Goal: Transaction & Acquisition: Download file/media

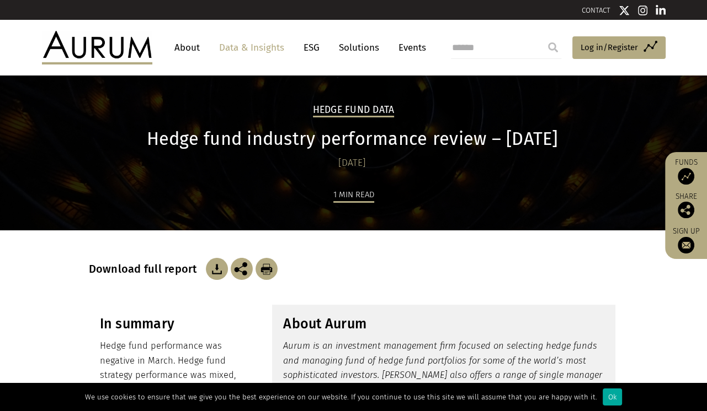
click at [213, 268] on img at bounding box center [217, 269] width 22 height 22
click at [10, 65] on header "About Data & Insights ESG Solutions Events Access Funds Log in/Register Sign ou…" at bounding box center [353, 47] width 707 height 55
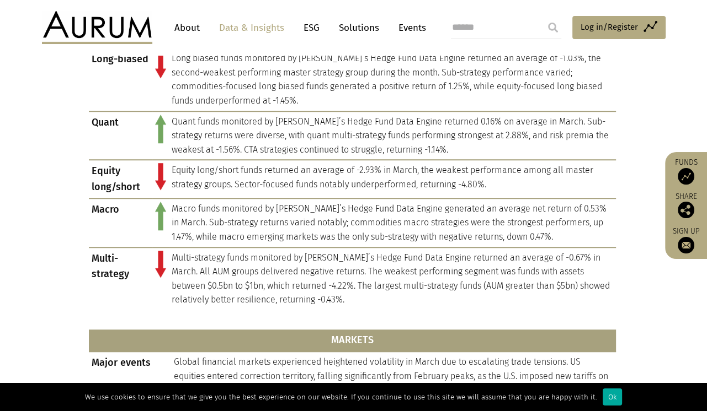
scroll to position [607, 0]
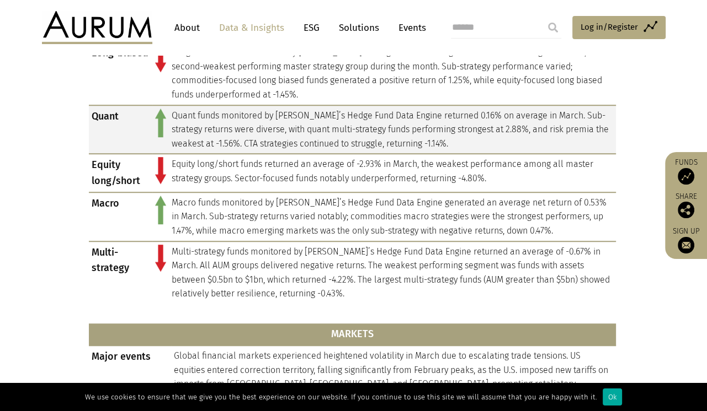
click at [338, 138] on td "Quant funds monitored by [PERSON_NAME]’s Hedge Fund Data Engine returned 0.16% …" at bounding box center [392, 129] width 447 height 49
click at [97, 121] on td "Quant" at bounding box center [120, 129] width 63 height 49
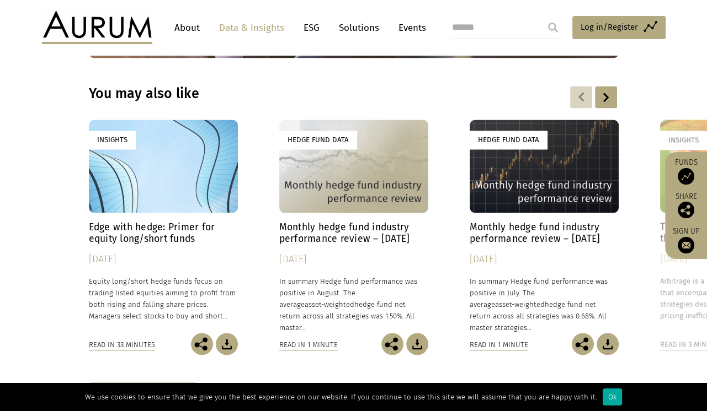
scroll to position [1600, 0]
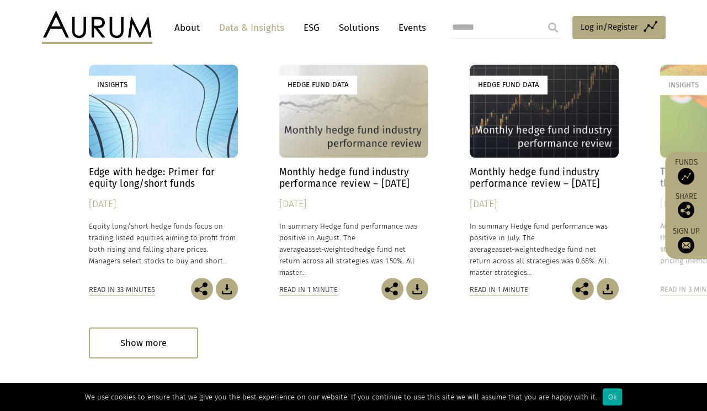
click at [335, 185] on h4 "Monthly hedge fund industry performance review – August 2025" at bounding box center [353, 177] width 149 height 23
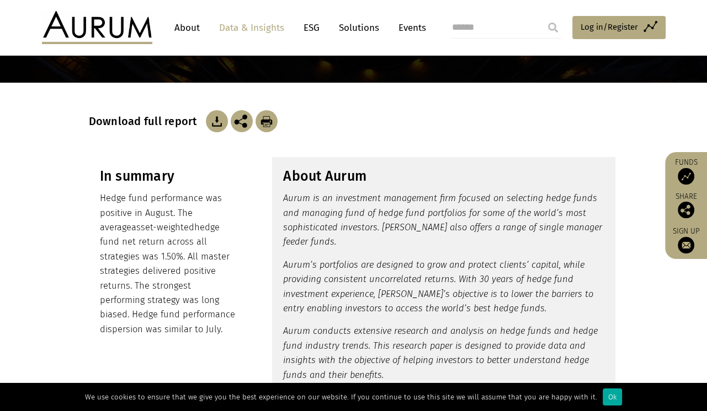
scroll to position [110, 0]
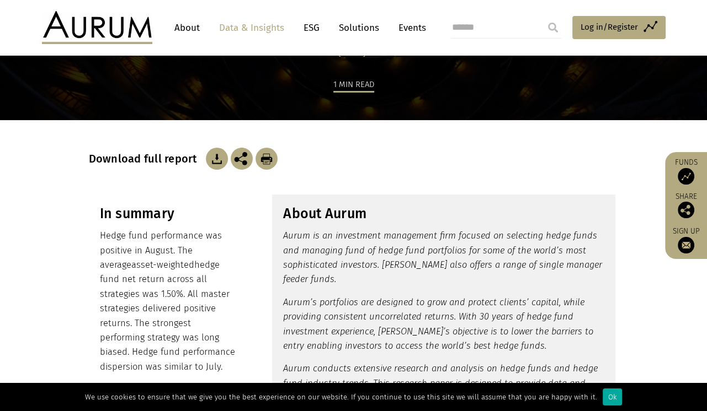
click at [215, 158] on img at bounding box center [217, 159] width 22 height 22
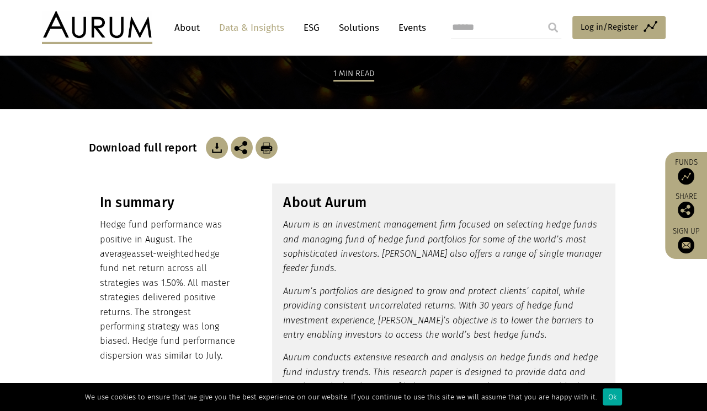
scroll to position [0, 0]
